Goal: Task Accomplishment & Management: Manage account settings

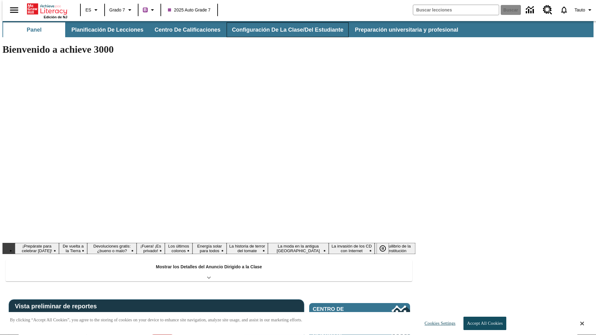
click at [281, 30] on button "Configuración de la clase/del estudiante" at bounding box center [288, 29] width 122 height 15
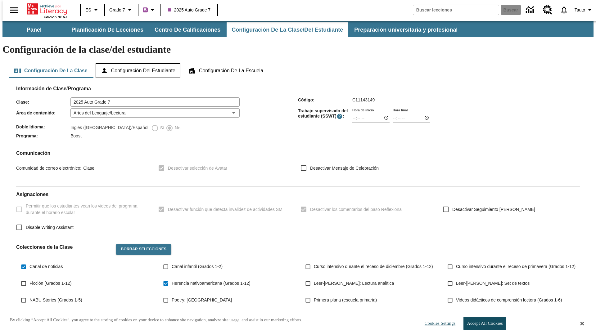
click at [138, 63] on button "Configuración del estudiante" at bounding box center [138, 70] width 85 height 15
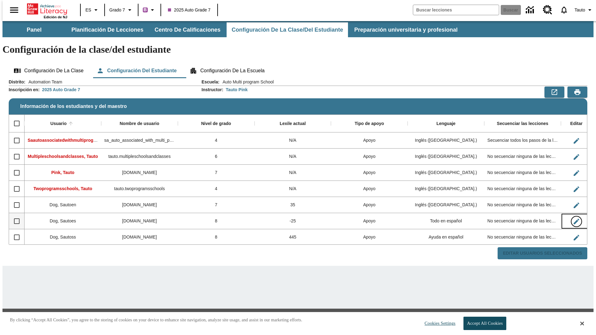
click at [574, 219] on icon "Editar Usuario" at bounding box center [577, 222] width 6 height 6
